Goal: Task Accomplishment & Management: Use online tool/utility

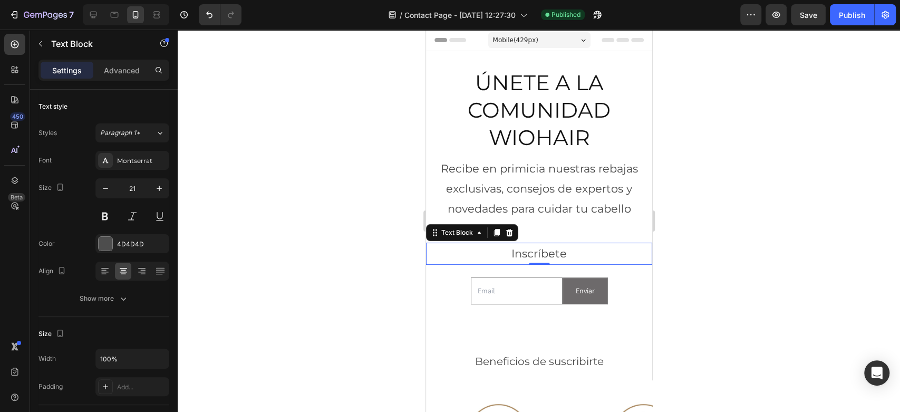
scroll to position [117, 0]
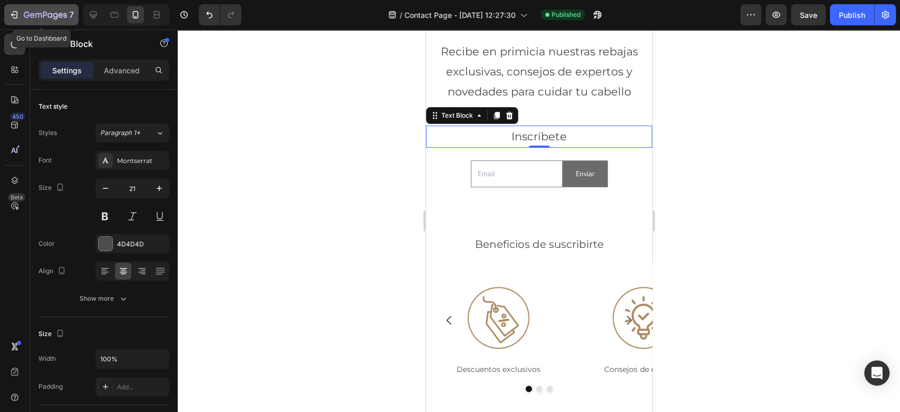
click at [29, 5] on button "7" at bounding box center [41, 14] width 74 height 21
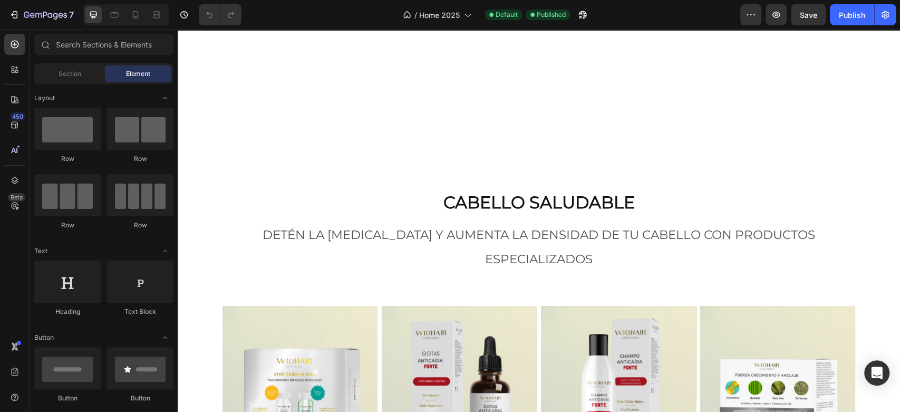
scroll to position [761, 0]
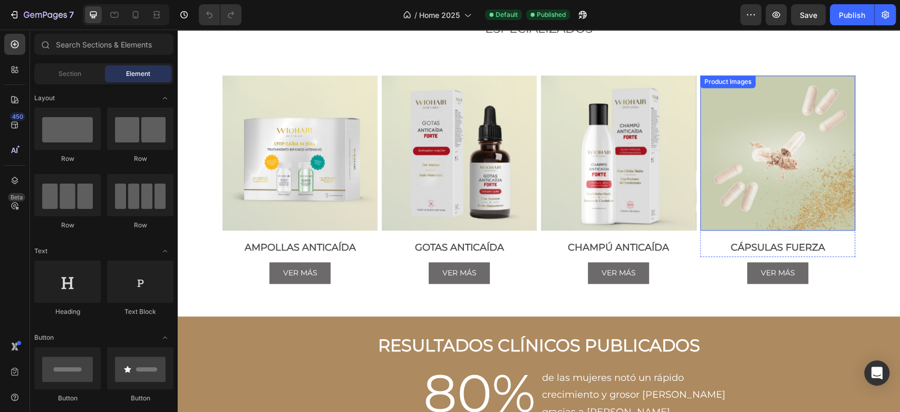
click at [751, 103] on img at bounding box center [777, 152] width 155 height 155
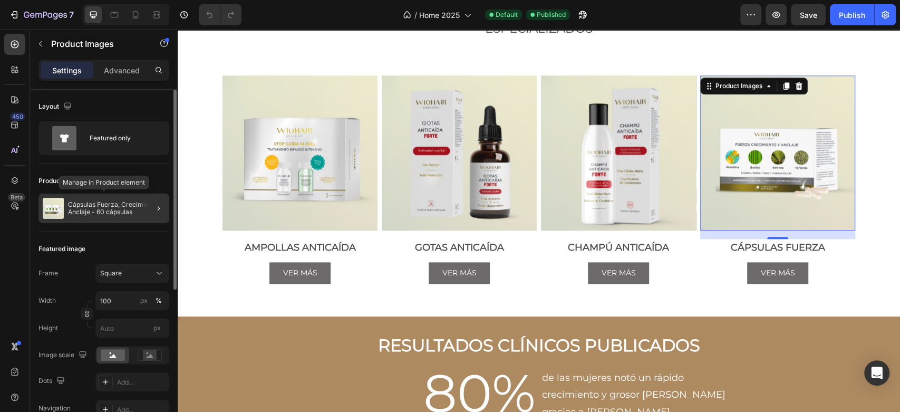
click at [63, 205] on img at bounding box center [53, 208] width 21 height 21
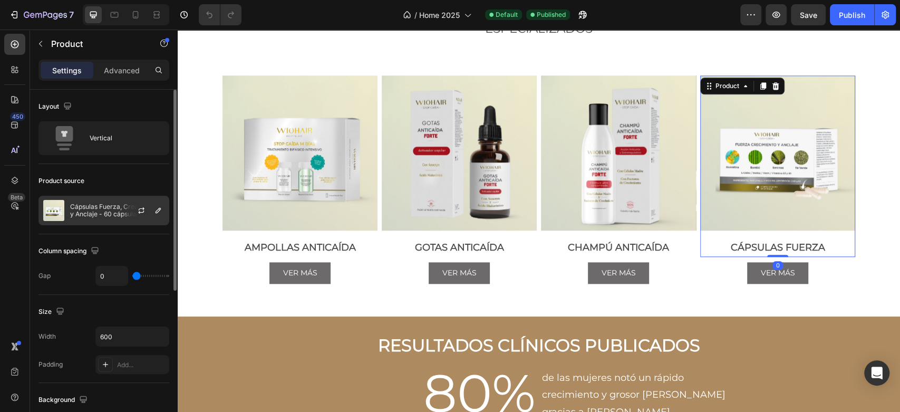
click at [100, 209] on p "Cápsulas Fuerza, Crecimiento y Anclaje - 60 cápsulas" at bounding box center [117, 210] width 94 height 15
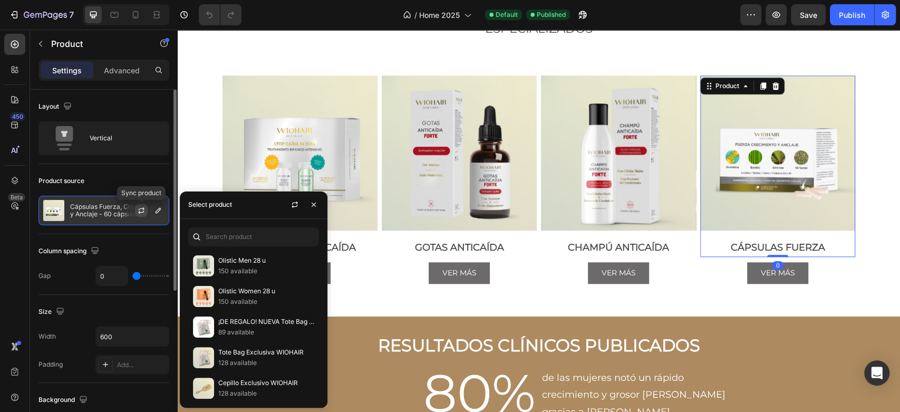
click at [141, 209] on icon "button" at bounding box center [141, 210] width 8 height 8
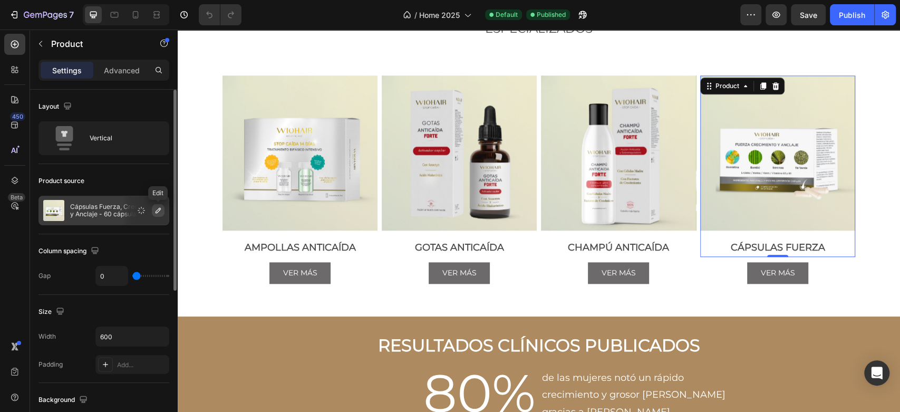
click at [160, 211] on icon "button" at bounding box center [158, 210] width 8 height 8
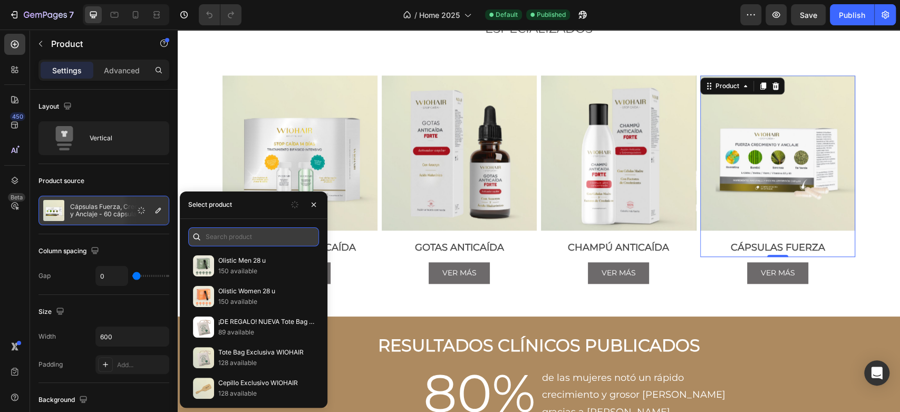
click at [238, 233] on input "text" at bounding box center [253, 236] width 131 height 19
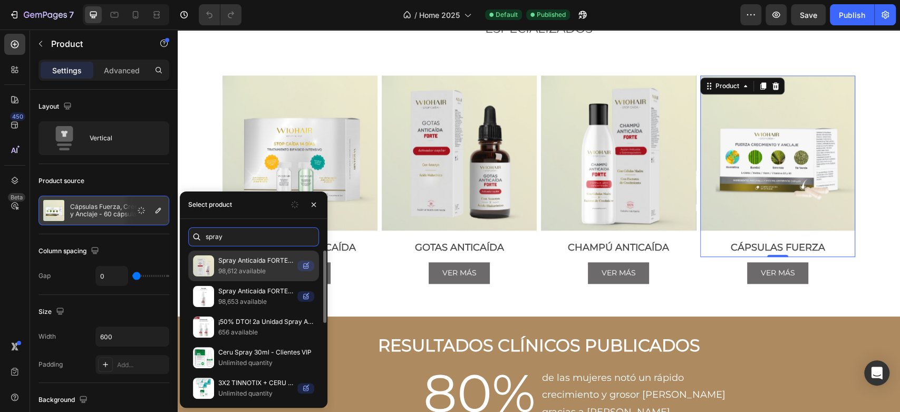
type input "spray"
click at [240, 273] on p "98,612 available" at bounding box center [255, 271] width 75 height 11
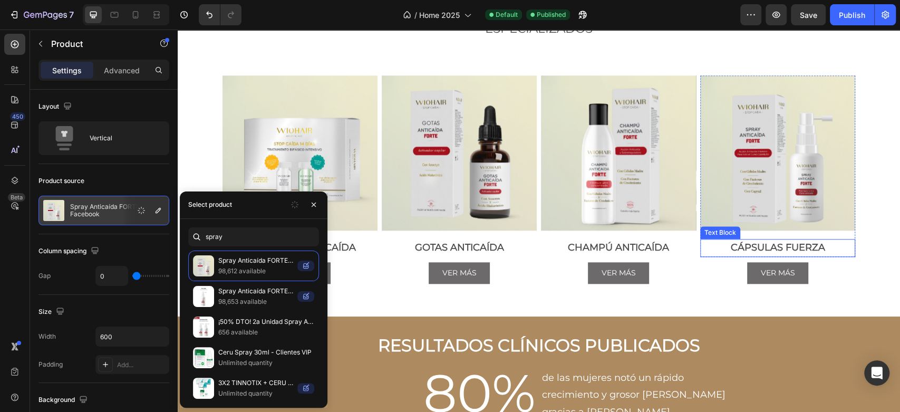
click at [759, 241] on span "CÁPSULAS FUERZA" at bounding box center [777, 247] width 94 height 12
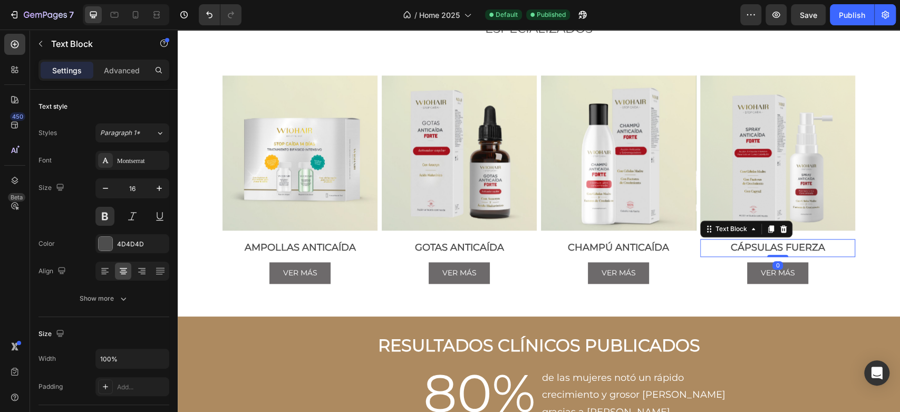
click at [759, 241] on span "CÁPSULAS FUERZA" at bounding box center [777, 247] width 94 height 12
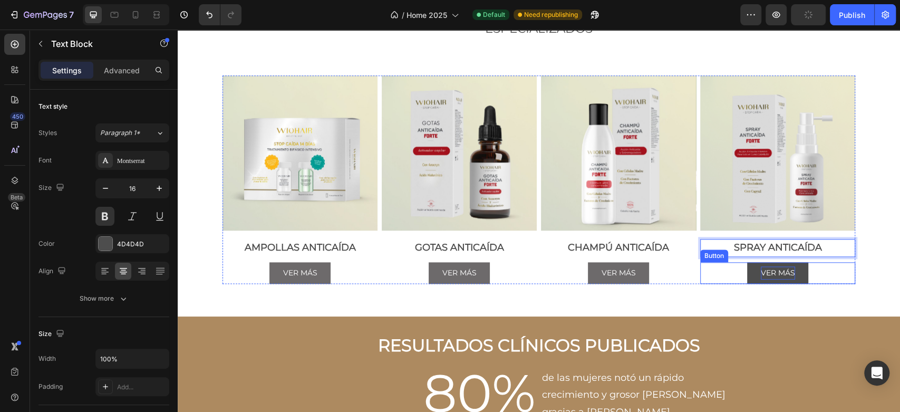
click at [768, 266] on p "VER MÁS" at bounding box center [777, 272] width 34 height 13
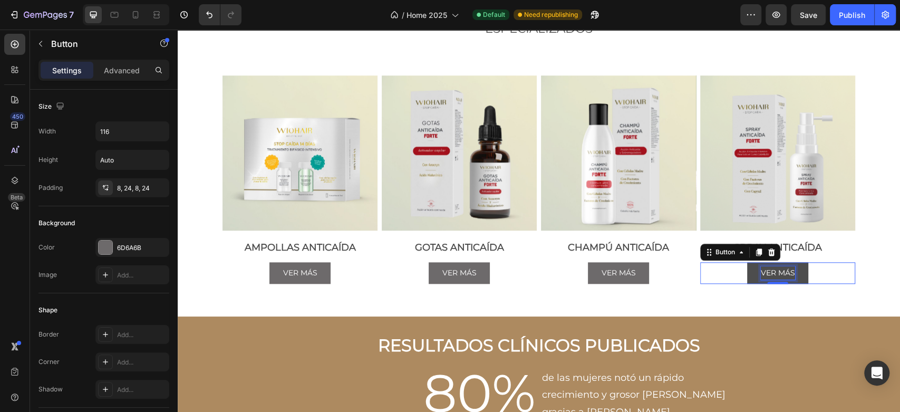
click at [763, 266] on p "VER MÁS" at bounding box center [777, 272] width 34 height 13
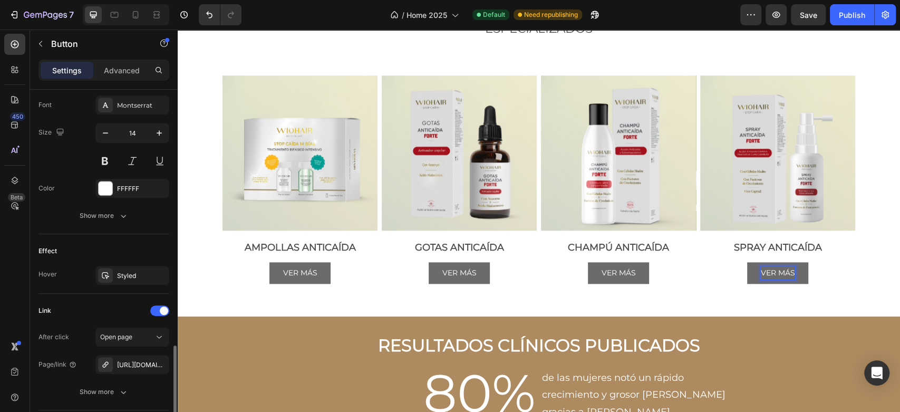
scroll to position [485, 0]
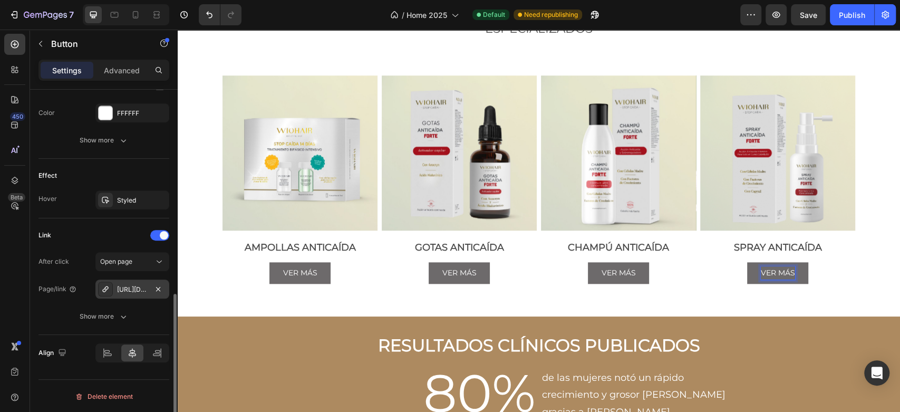
click at [129, 280] on div "[URL][DOMAIN_NAME]" at bounding box center [132, 288] width 74 height 19
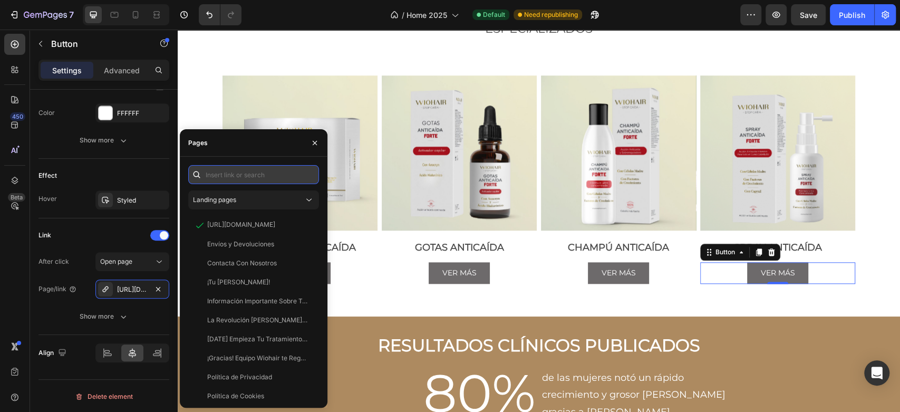
paste input "[URL][DOMAIN_NAME]"
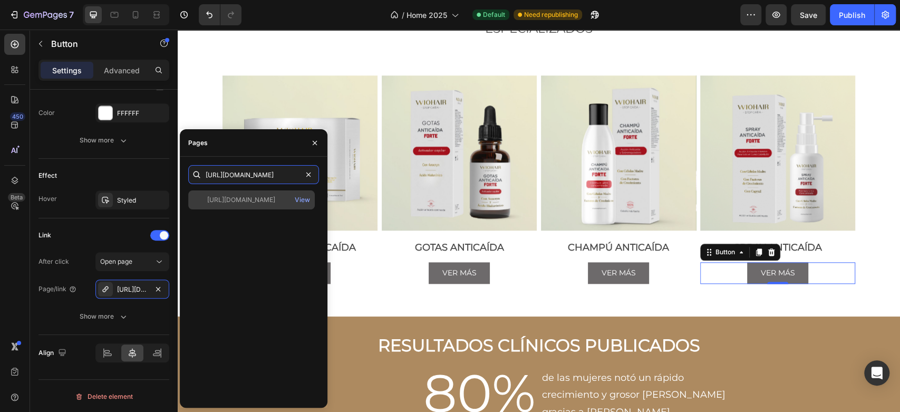
type input "[URL][DOMAIN_NAME]"
click at [239, 203] on div "[URL][DOMAIN_NAME]" at bounding box center [241, 199] width 68 height 9
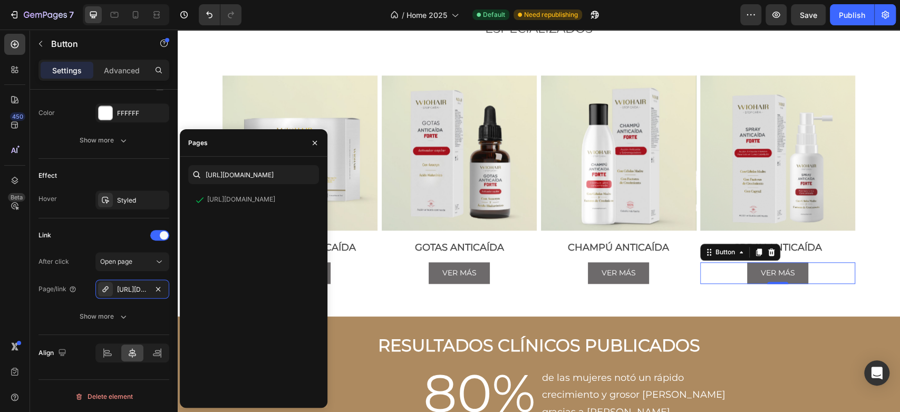
click at [237, 295] on div "[URL][DOMAIN_NAME] View" at bounding box center [253, 294] width 131 height 209
click at [47, 322] on button "Show more" at bounding box center [103, 316] width 131 height 19
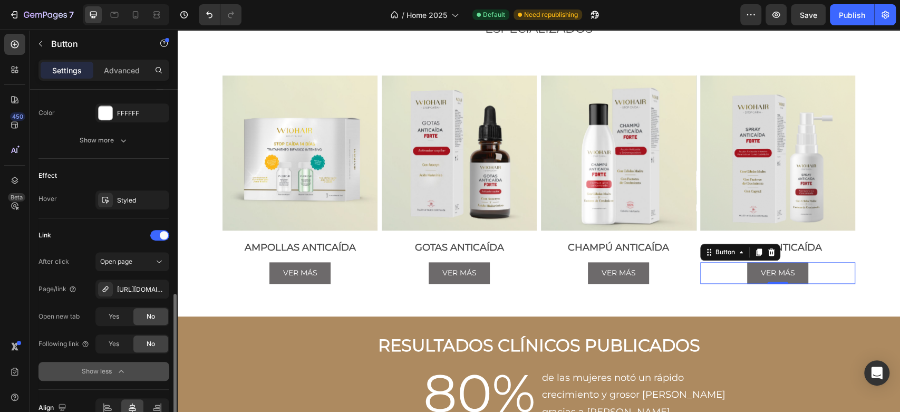
click at [108, 374] on div "Show less" at bounding box center [104, 371] width 45 height 11
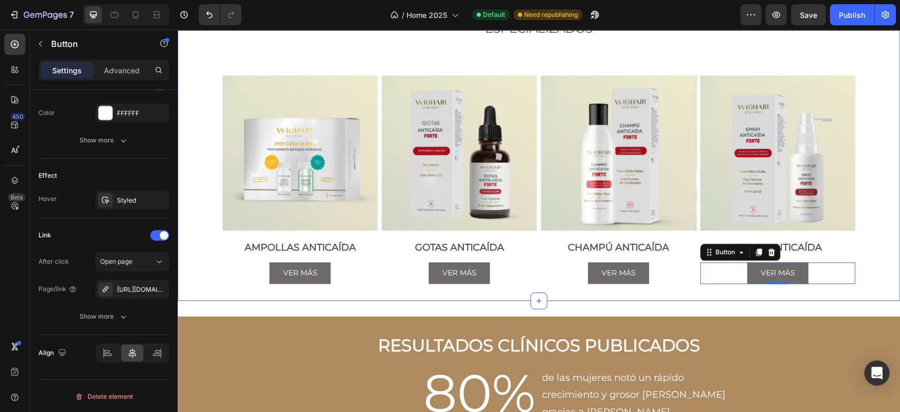
click at [876, 195] on div "CABELLO SALUDABLE Text Block DETÉN LA [MEDICAL_DATA] Y AUMENTA LA DENSIDAD DE T…" at bounding box center [539, 122] width 722 height 324
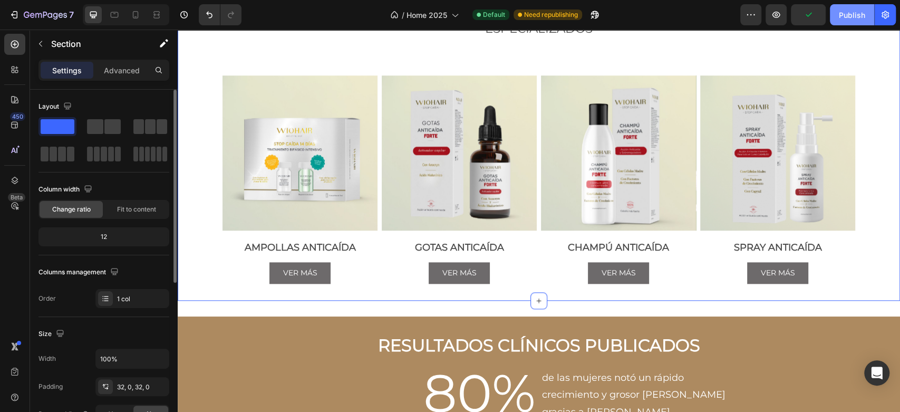
click at [850, 18] on div "Publish" at bounding box center [851, 14] width 26 height 11
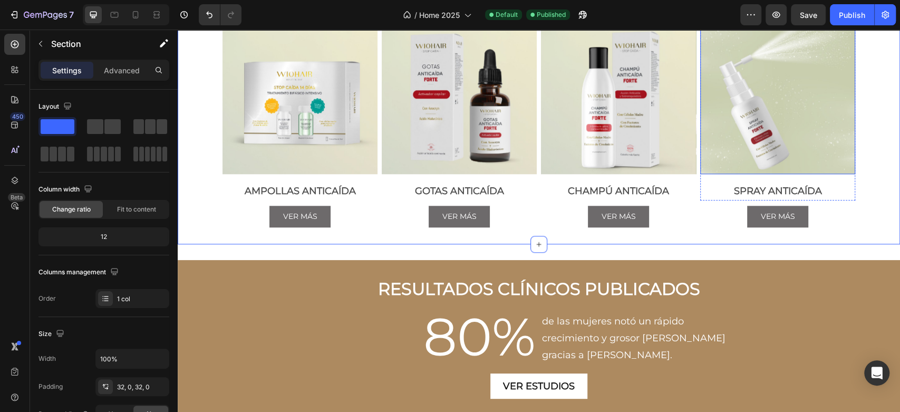
scroll to position [644, 0]
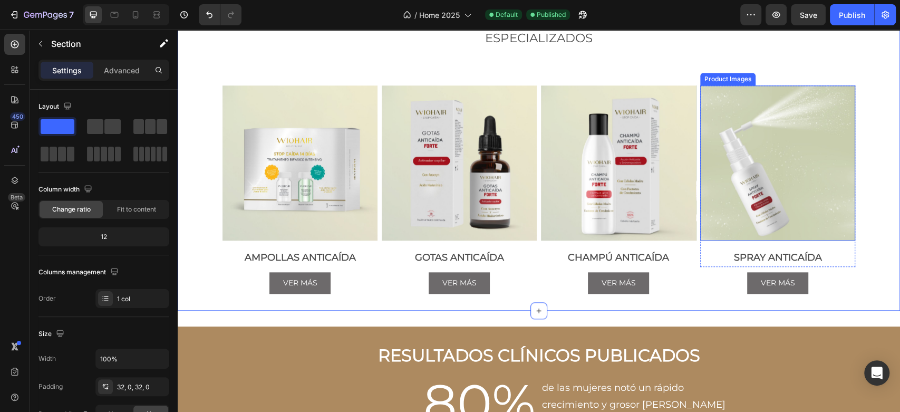
click at [769, 240] on img at bounding box center [777, 162] width 155 height 155
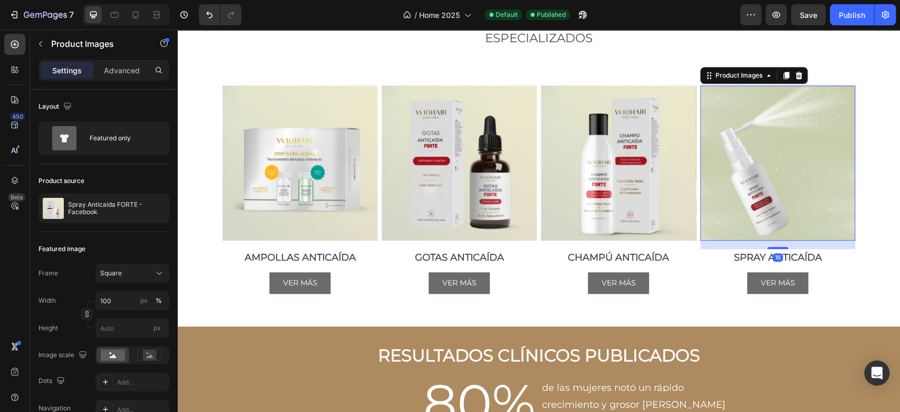
drag, startPoint x: 758, startPoint y: 211, endPoint x: 731, endPoint y: 219, distance: 28.0
click at [758, 211] on img at bounding box center [777, 162] width 155 height 155
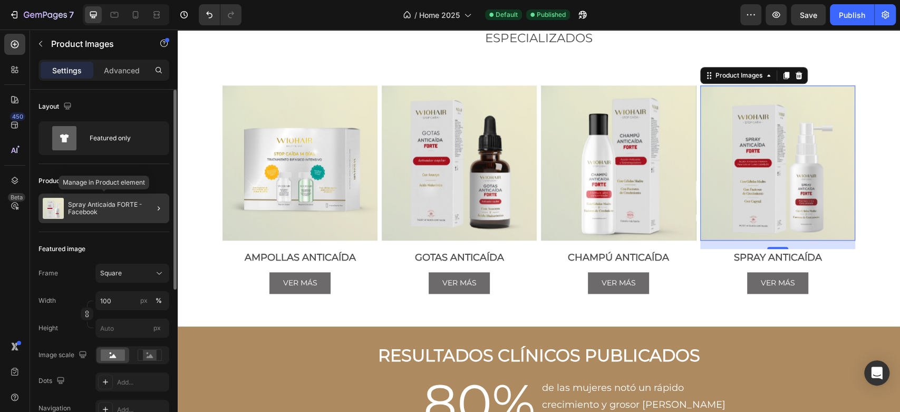
click at [126, 203] on p "Spray Anticaída FORTE - Facebook" at bounding box center [116, 208] width 97 height 15
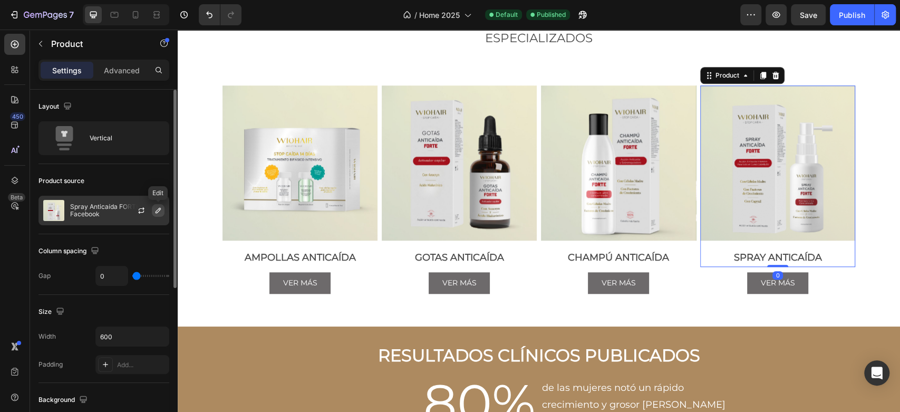
click at [154, 210] on icon "button" at bounding box center [158, 210] width 8 height 8
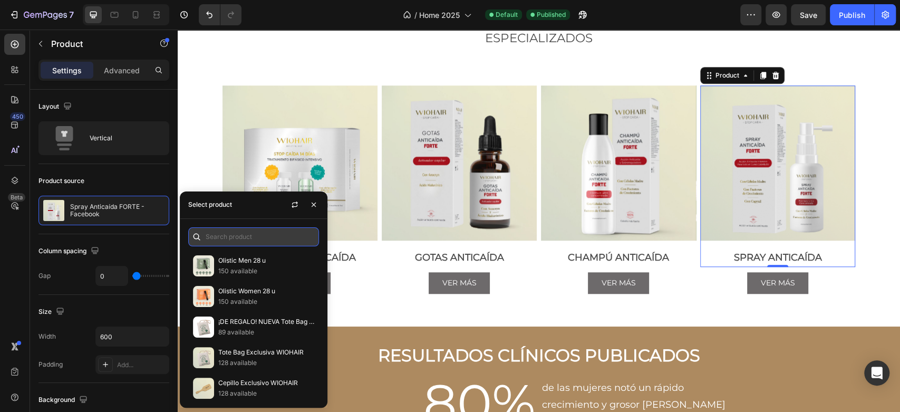
click at [238, 241] on input "text" at bounding box center [253, 236] width 131 height 19
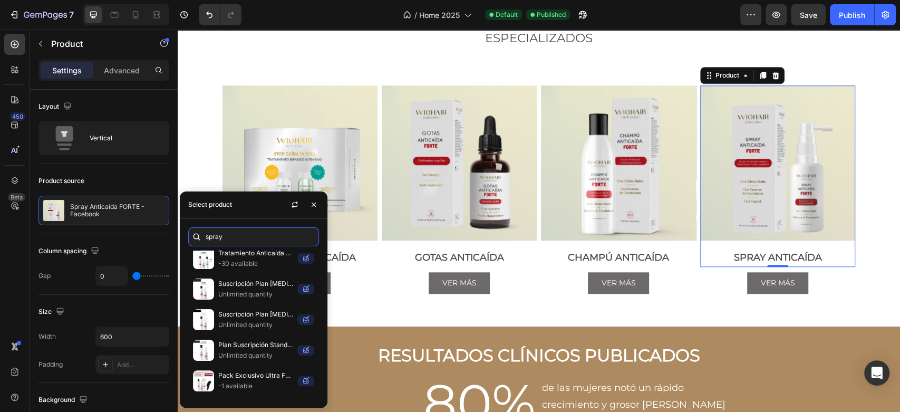
scroll to position [643, 0]
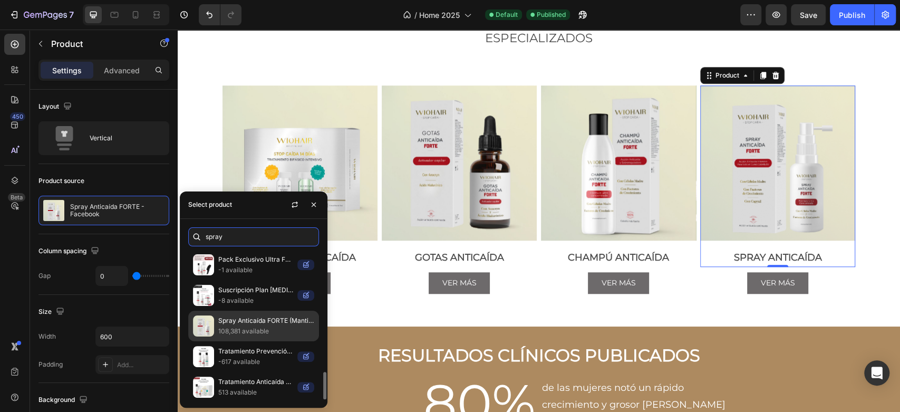
type input "spray"
click at [251, 317] on p "Spray Anticaída FORTE (Mantiene la [MEDICAL_DATA] regulada- 50ml)" at bounding box center [266, 320] width 96 height 11
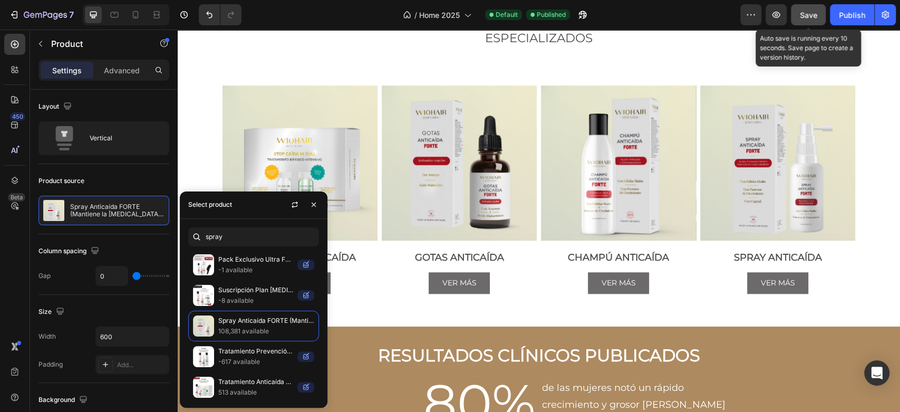
click at [814, 16] on span "Save" at bounding box center [807, 15] width 17 height 9
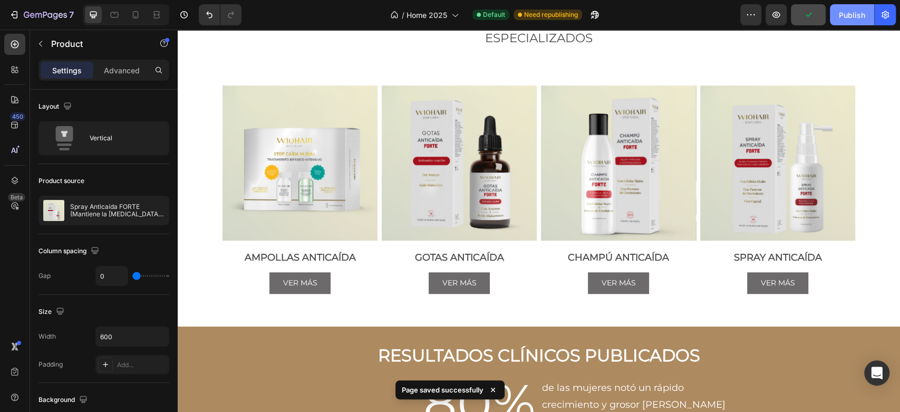
click at [853, 15] on div "Publish" at bounding box center [851, 14] width 26 height 11
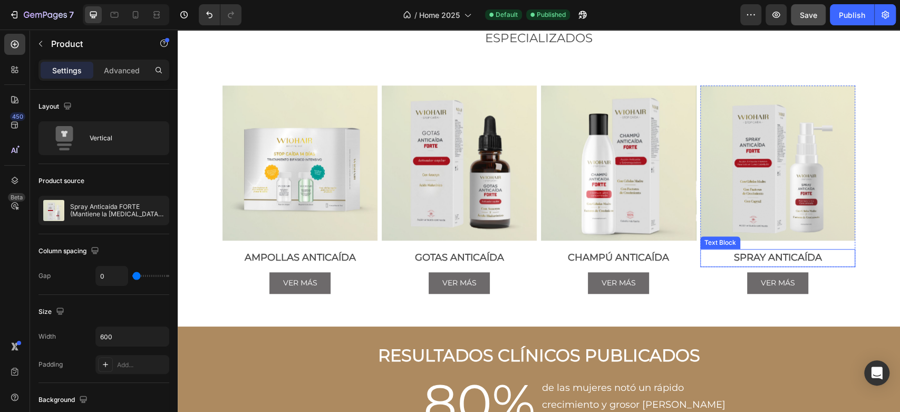
click at [713, 266] on p "SPRAY ANTICAÍDA" at bounding box center [777, 258] width 153 height 16
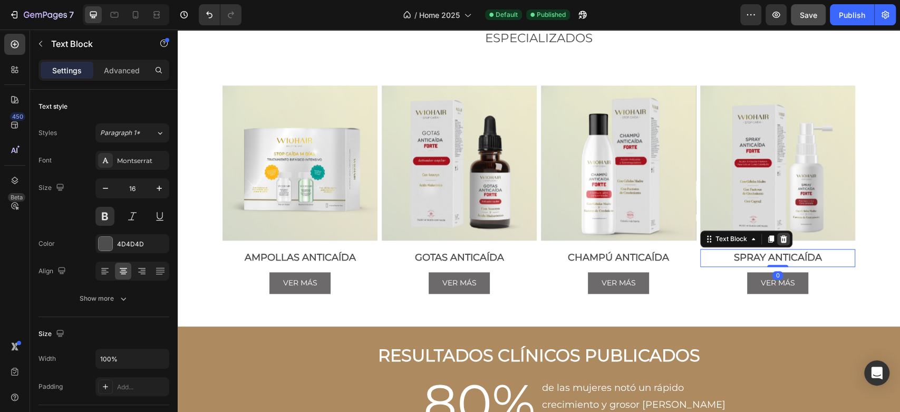
click at [781, 243] on icon at bounding box center [783, 238] width 8 height 8
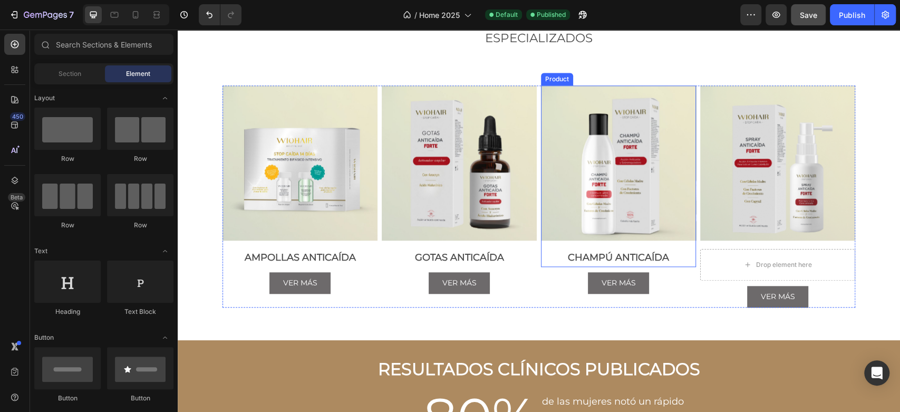
click at [606, 266] on p "CHAMPÚ ANTICAÍDA" at bounding box center [618, 258] width 153 height 16
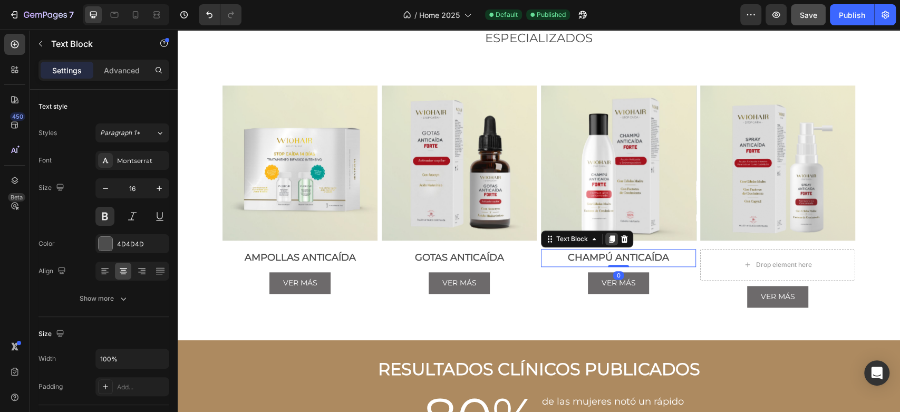
click at [607, 243] on icon at bounding box center [611, 238] width 8 height 8
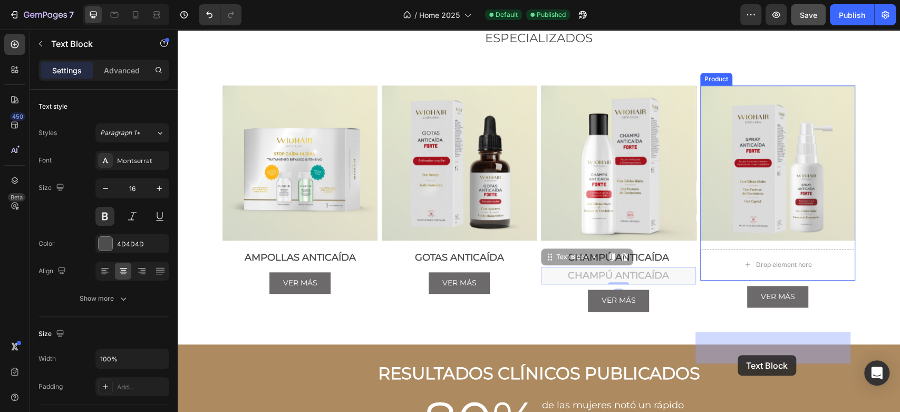
drag, startPoint x: 571, startPoint y: 344, endPoint x: 737, endPoint y: 355, distance: 166.9
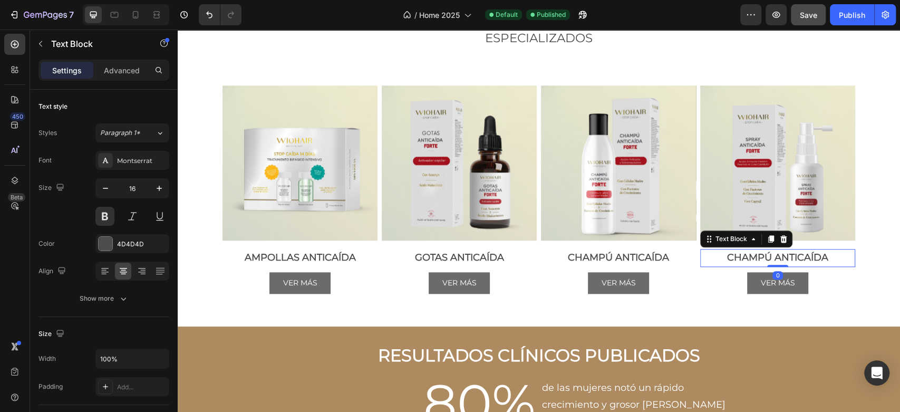
click at [747, 263] on span "CHAMPÚ ANTICAÍDA" at bounding box center [777, 257] width 101 height 12
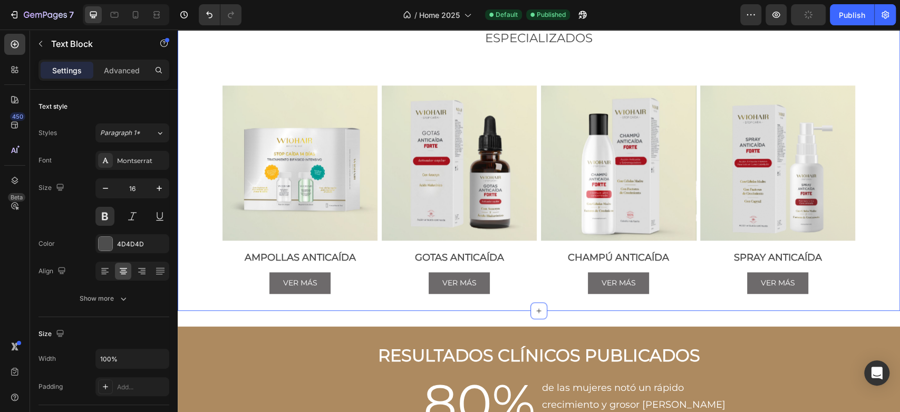
click at [806, 61] on div "CABELLO SALUDABLE Text Block DETÉN LA [MEDICAL_DATA] Y AUMENTA LA DENSIDAD DE T…" at bounding box center [539, 131] width 722 height 357
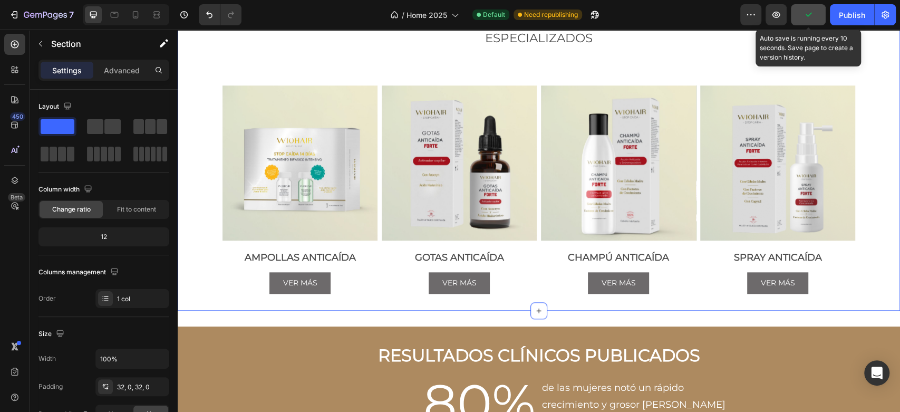
click at [814, 15] on button "button" at bounding box center [807, 14] width 35 height 21
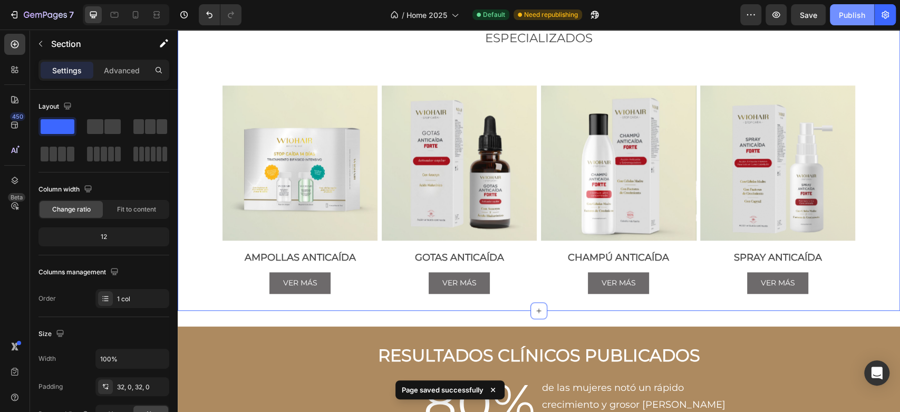
click at [842, 19] on div "Publish" at bounding box center [851, 14] width 26 height 11
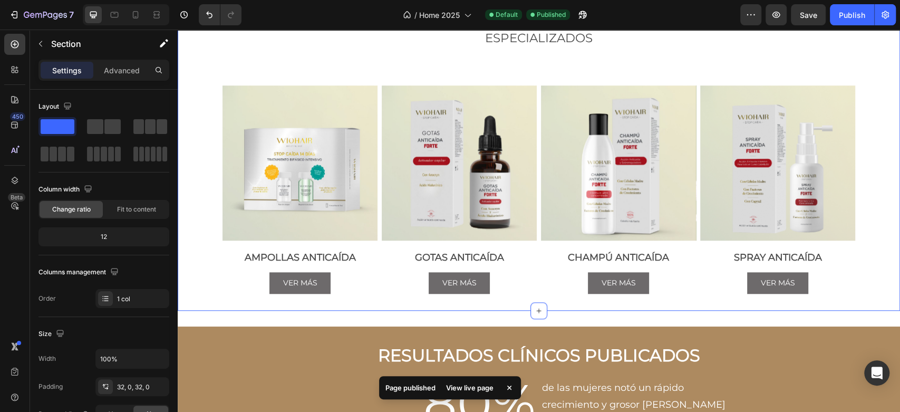
click at [478, 391] on div "View live page" at bounding box center [469, 387] width 60 height 15
